Goal: Find specific page/section: Find specific page/section

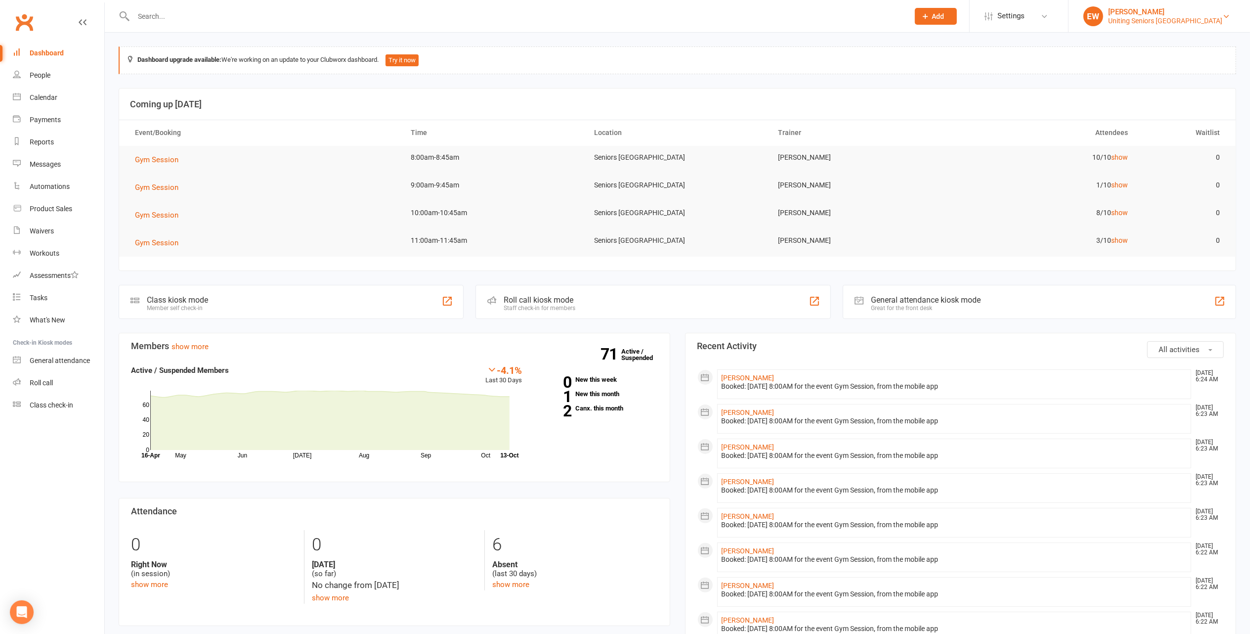
click at [1202, 15] on div "[PERSON_NAME]" at bounding box center [1165, 11] width 114 height 9
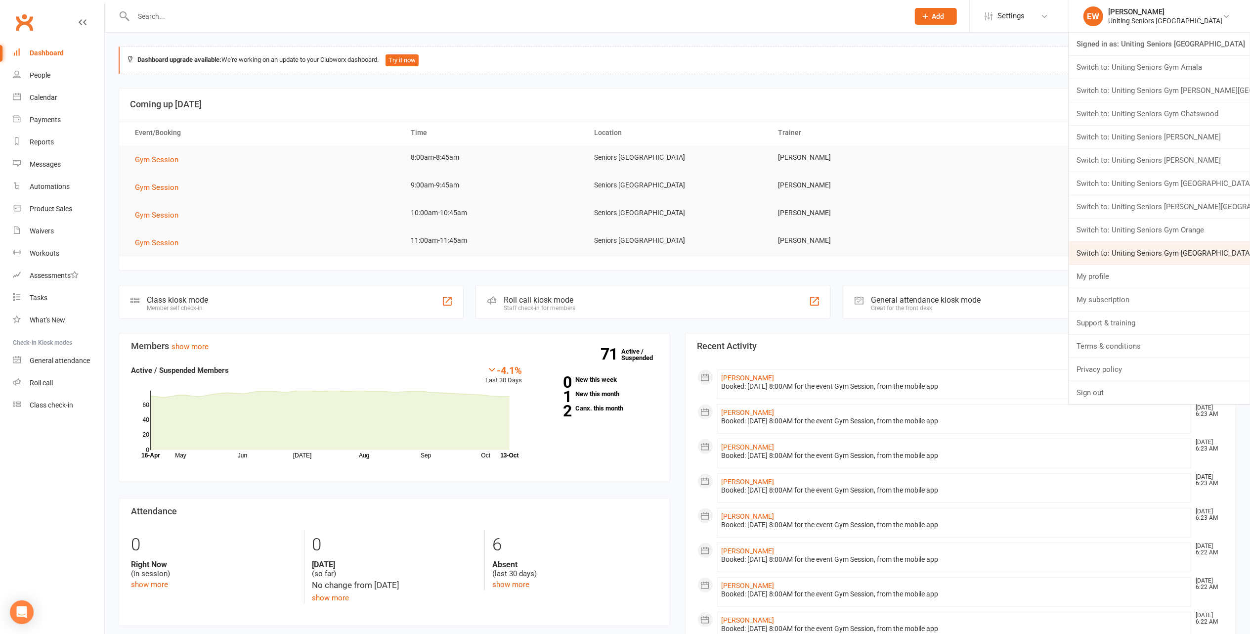
click at [1212, 259] on link "Switch to: Uniting Seniors Gym Waverley" at bounding box center [1158, 253] width 181 height 23
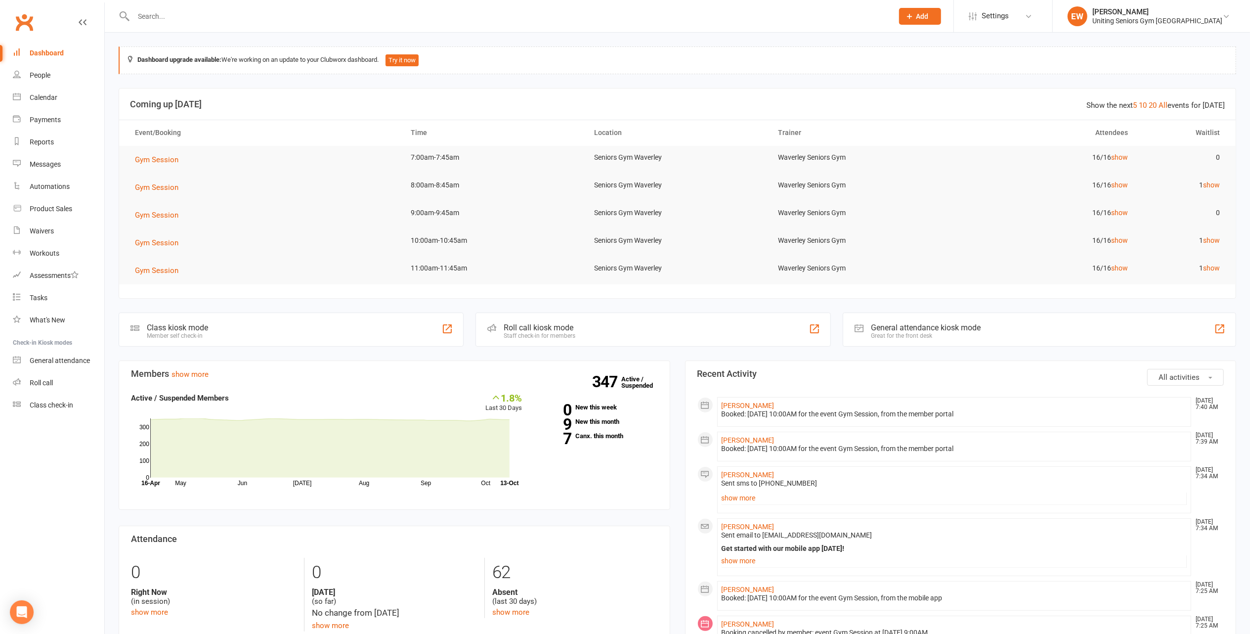
click at [174, 14] on input "text" at bounding box center [508, 16] width 756 height 14
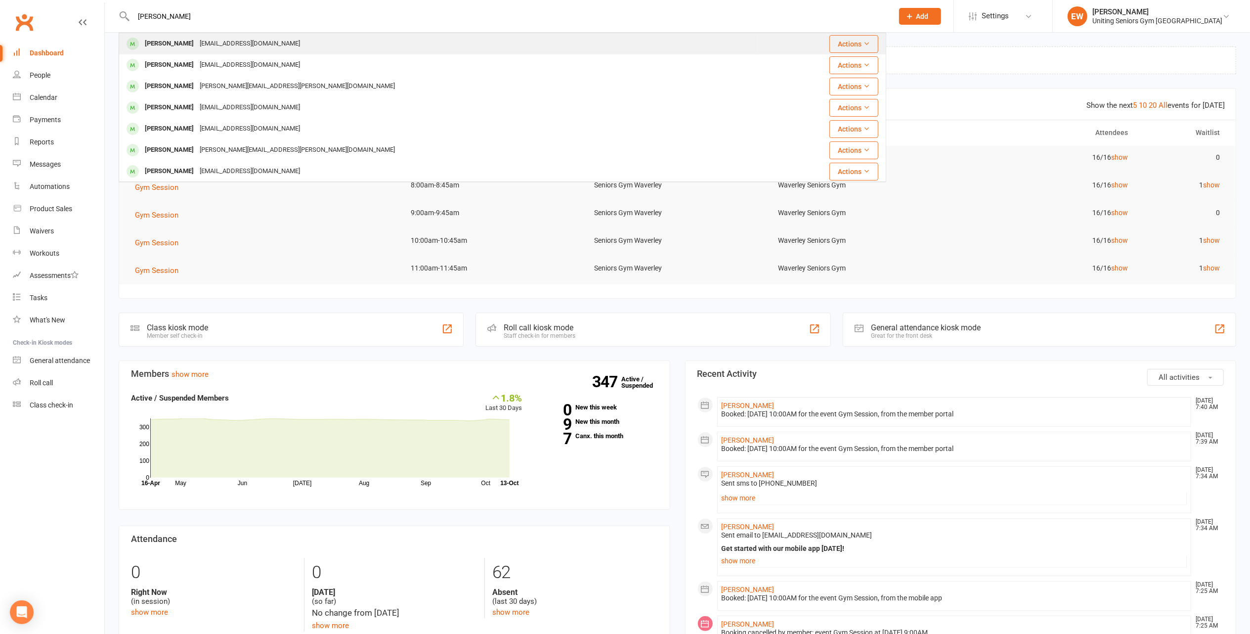
type input "[PERSON_NAME]"
click at [285, 46] on div "[PERSON_NAME] [EMAIL_ADDRESS][DOMAIN_NAME]" at bounding box center [439, 44] width 638 height 20
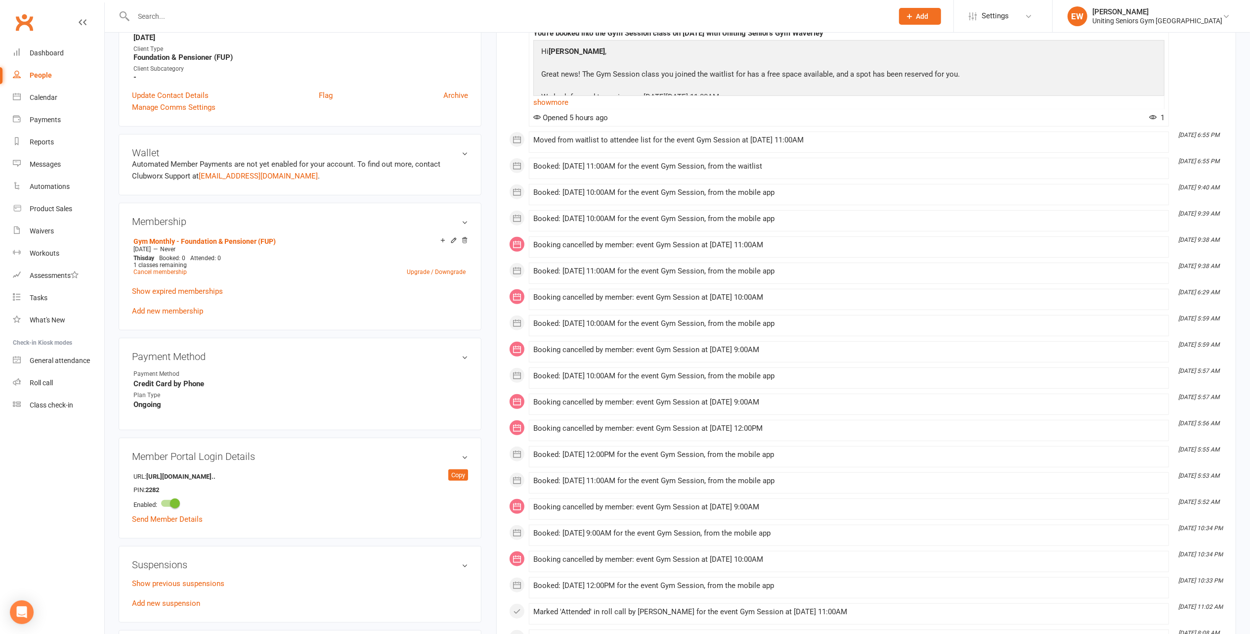
scroll to position [329, 0]
